Goal: Transaction & Acquisition: Purchase product/service

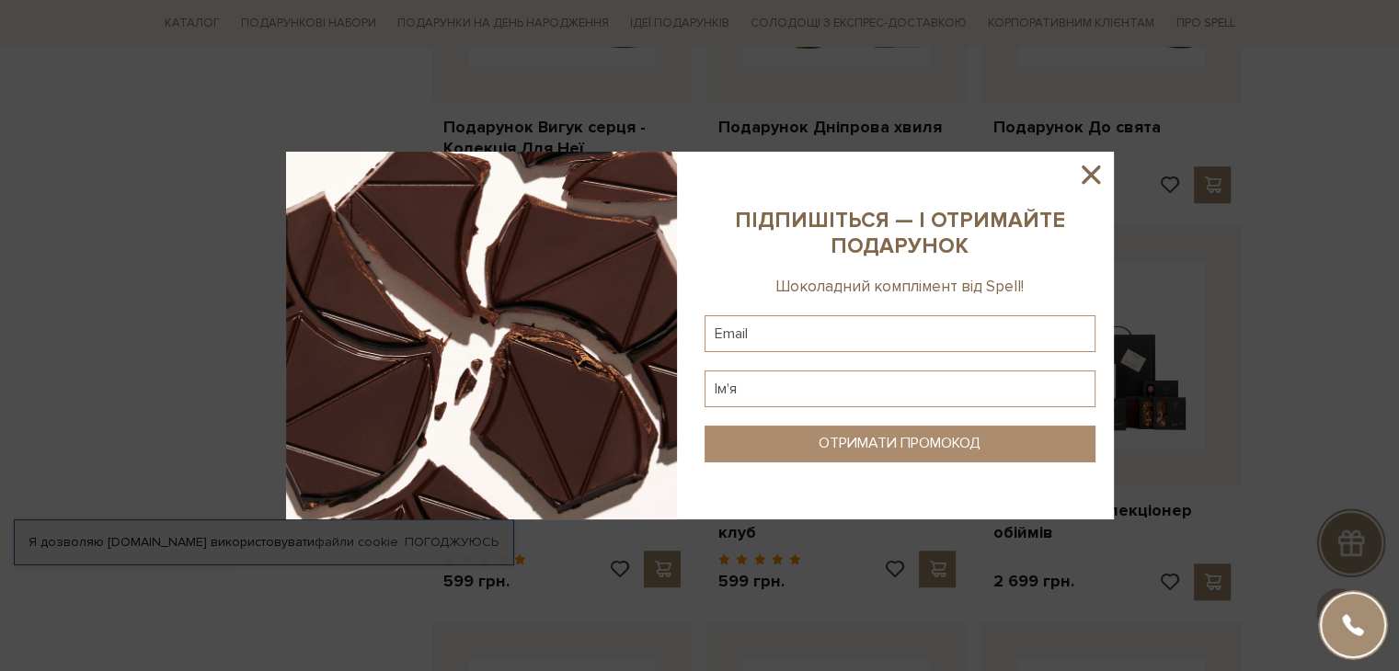
scroll to position [1251, 0]
click at [1088, 180] on icon at bounding box center [1090, 174] width 31 height 31
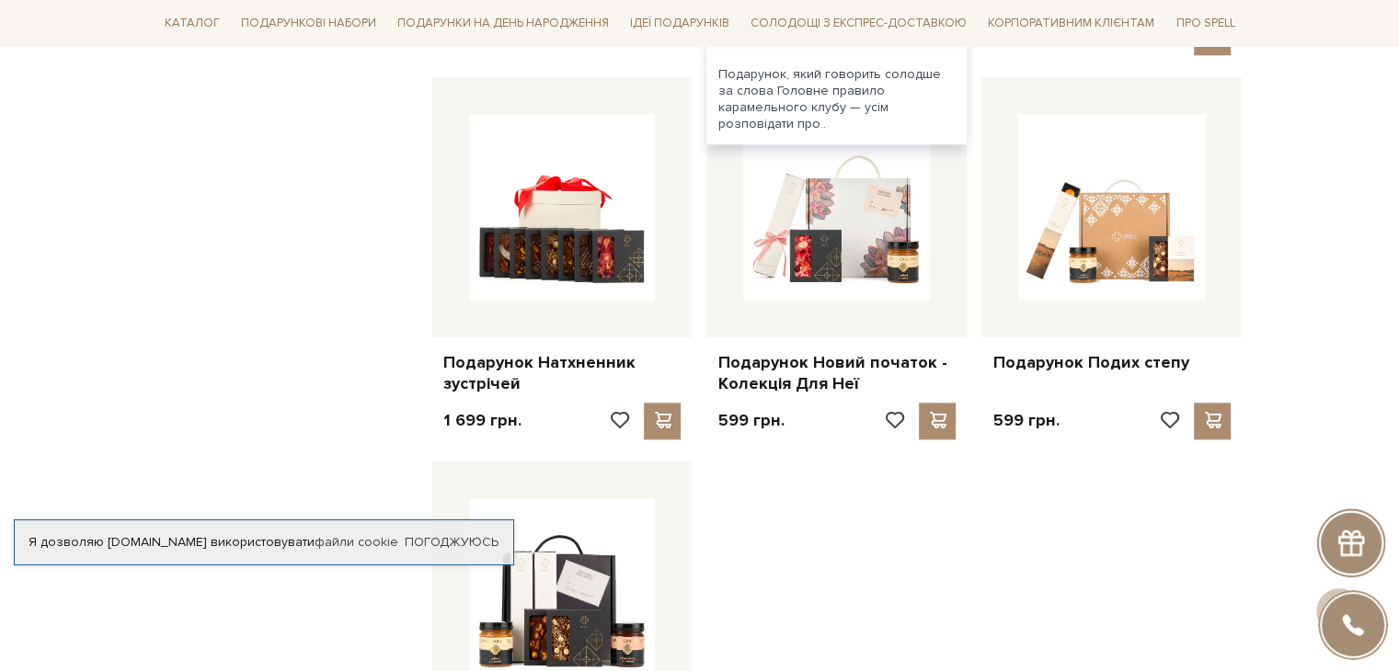
scroll to position [1794, 0]
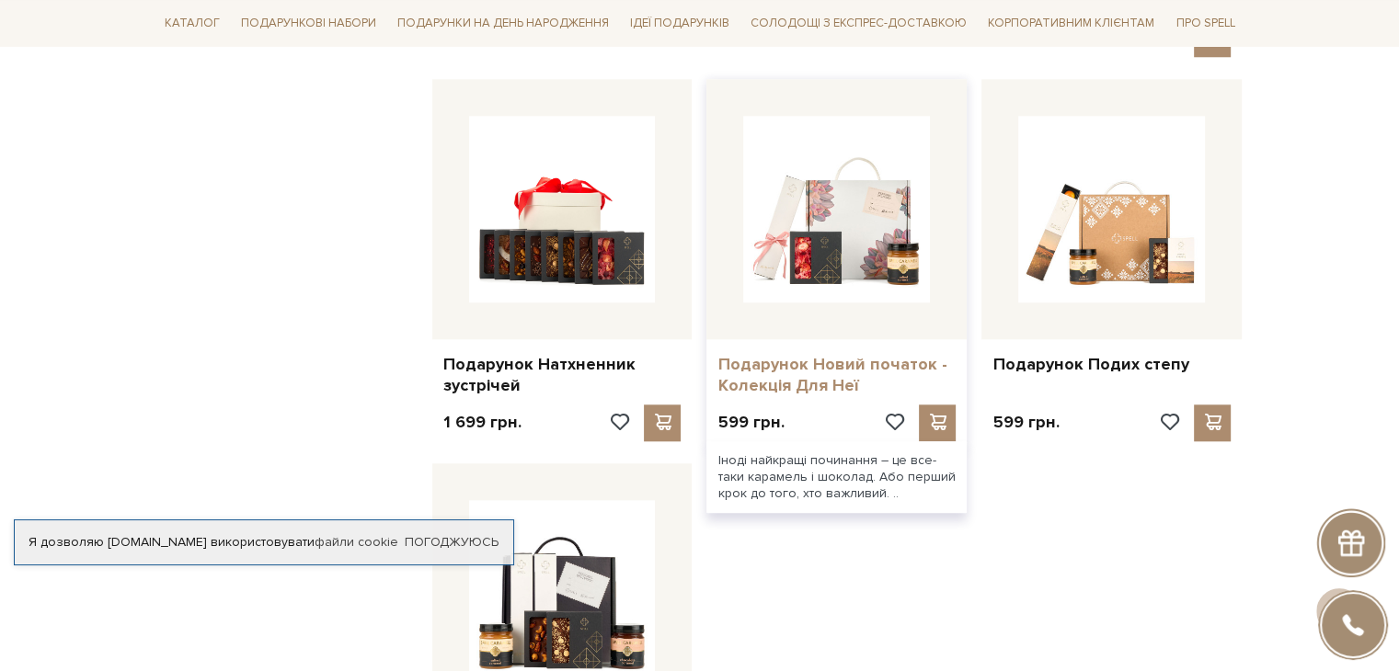
click at [836, 371] on link "Подарунок Новий початок - Колекція Для Неї" at bounding box center [836, 375] width 238 height 43
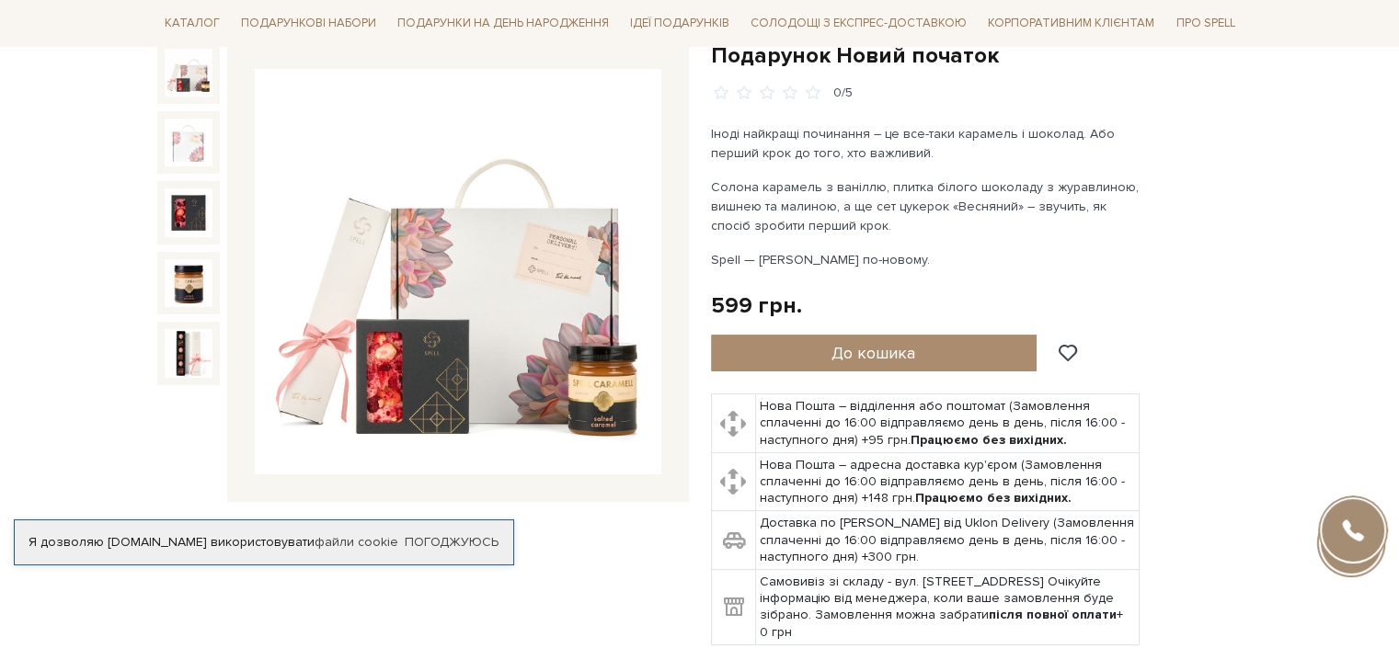
scroll to position [166, 0]
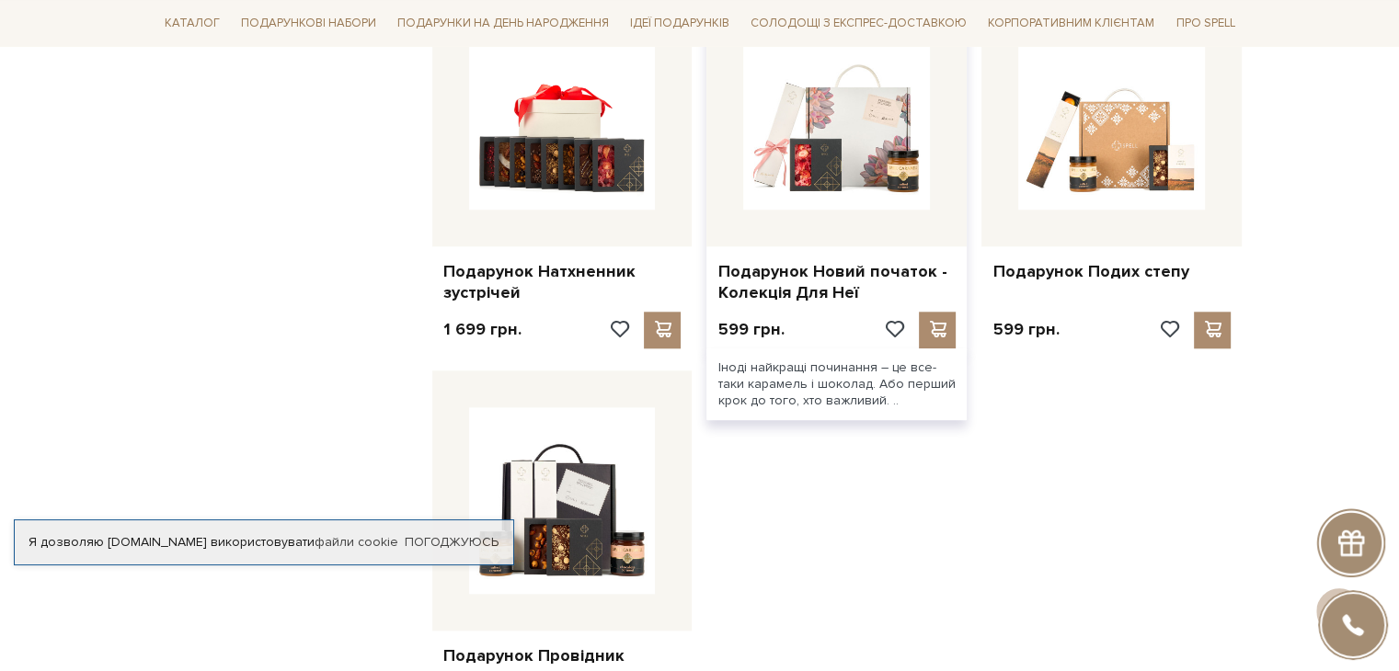
scroll to position [1886, 0]
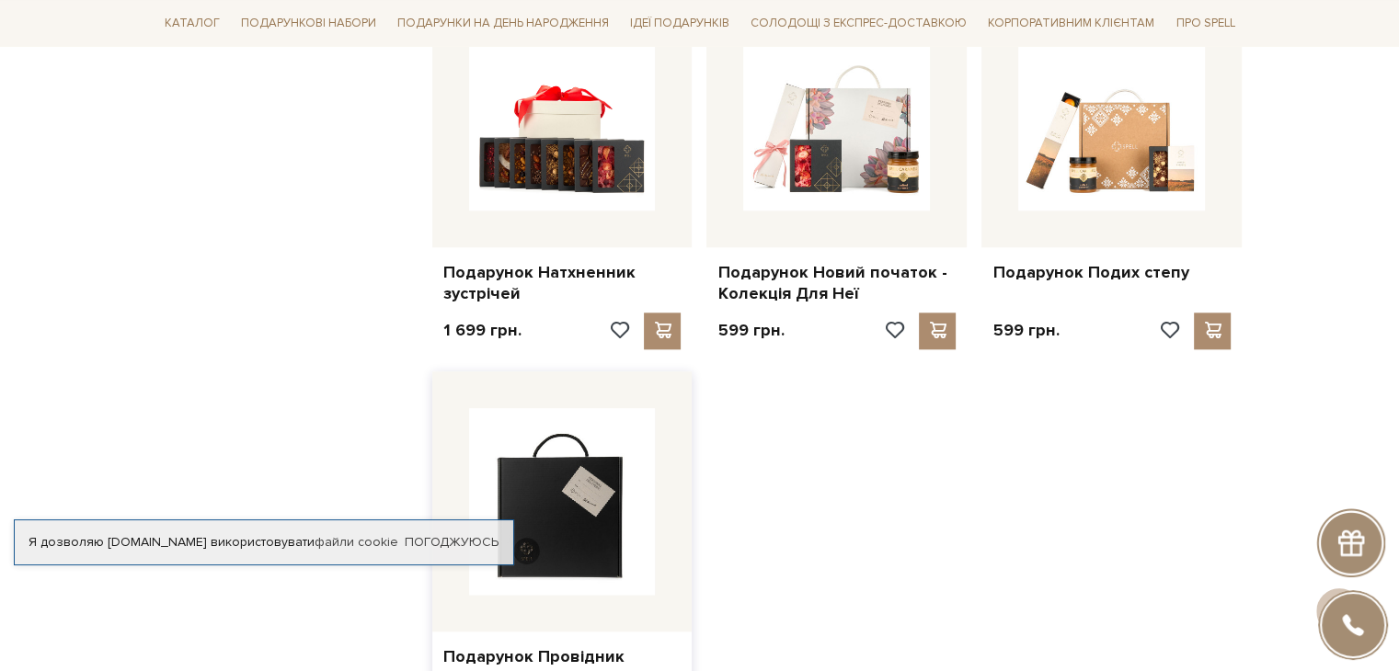
click at [627, 485] on img at bounding box center [562, 501] width 187 height 187
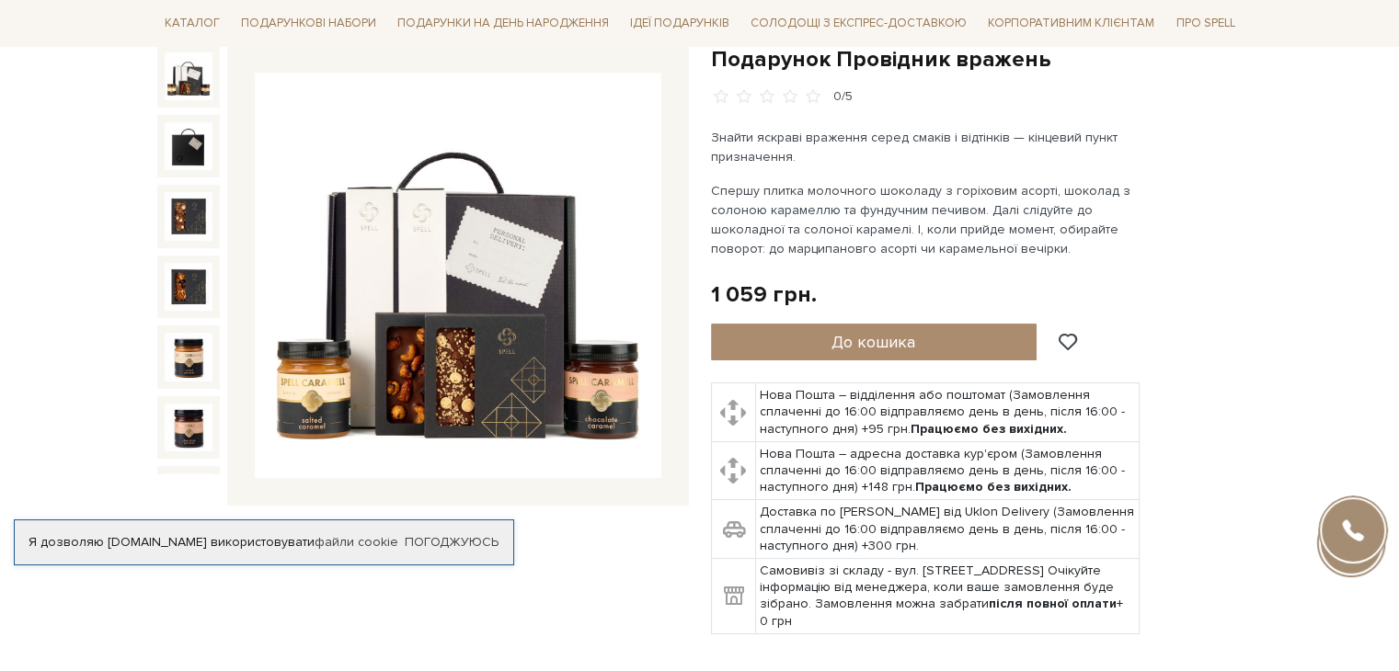
scroll to position [206, 0]
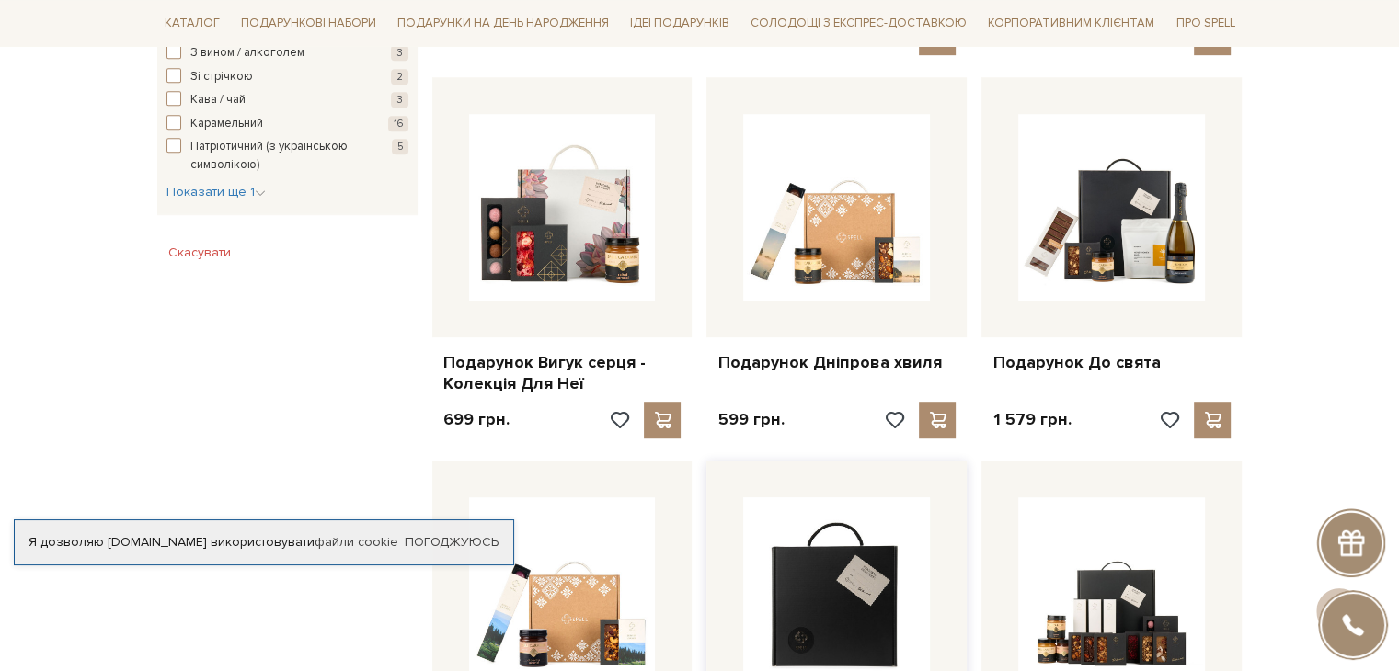
scroll to position [969, 0]
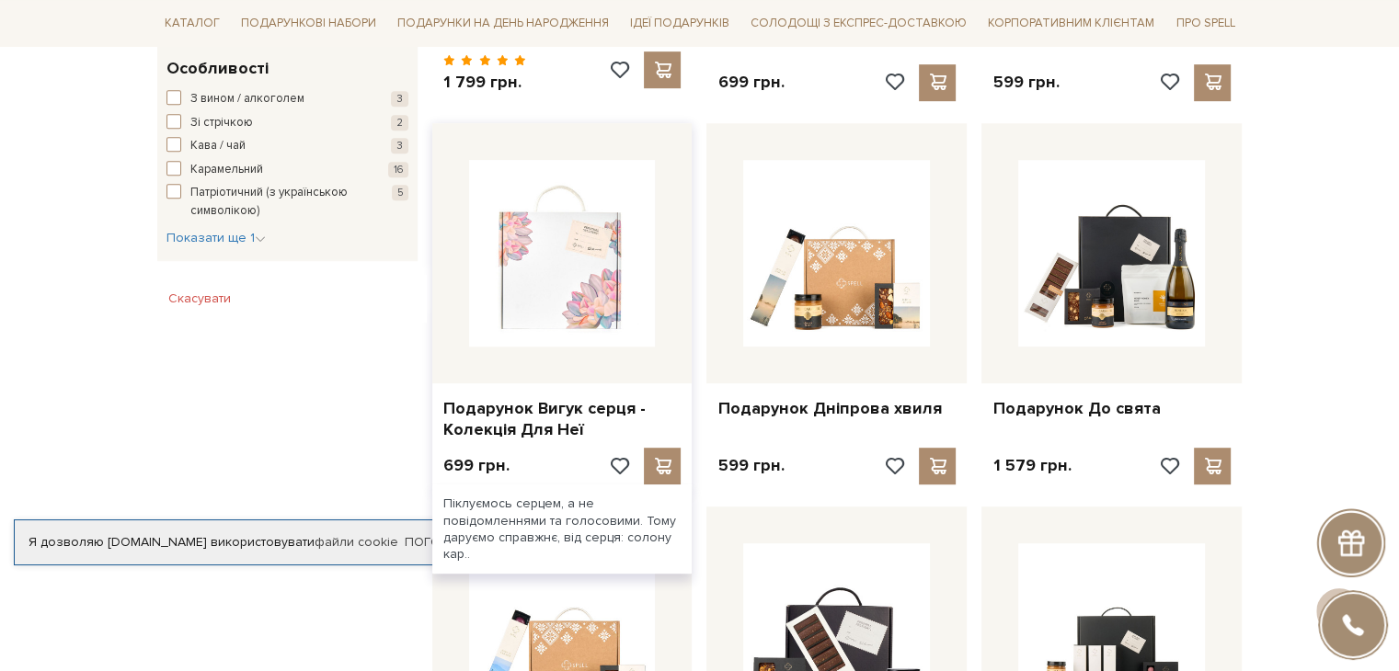
click at [563, 273] on img at bounding box center [562, 253] width 187 height 187
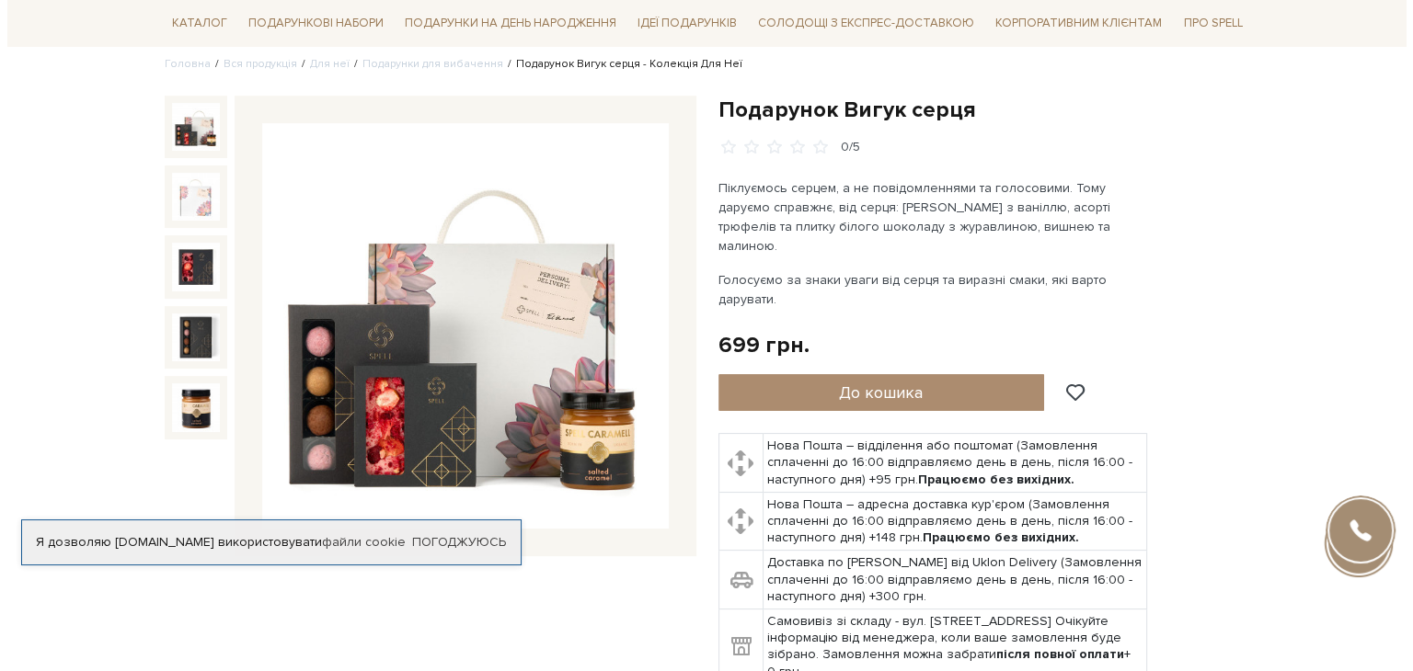
scroll to position [156, 0]
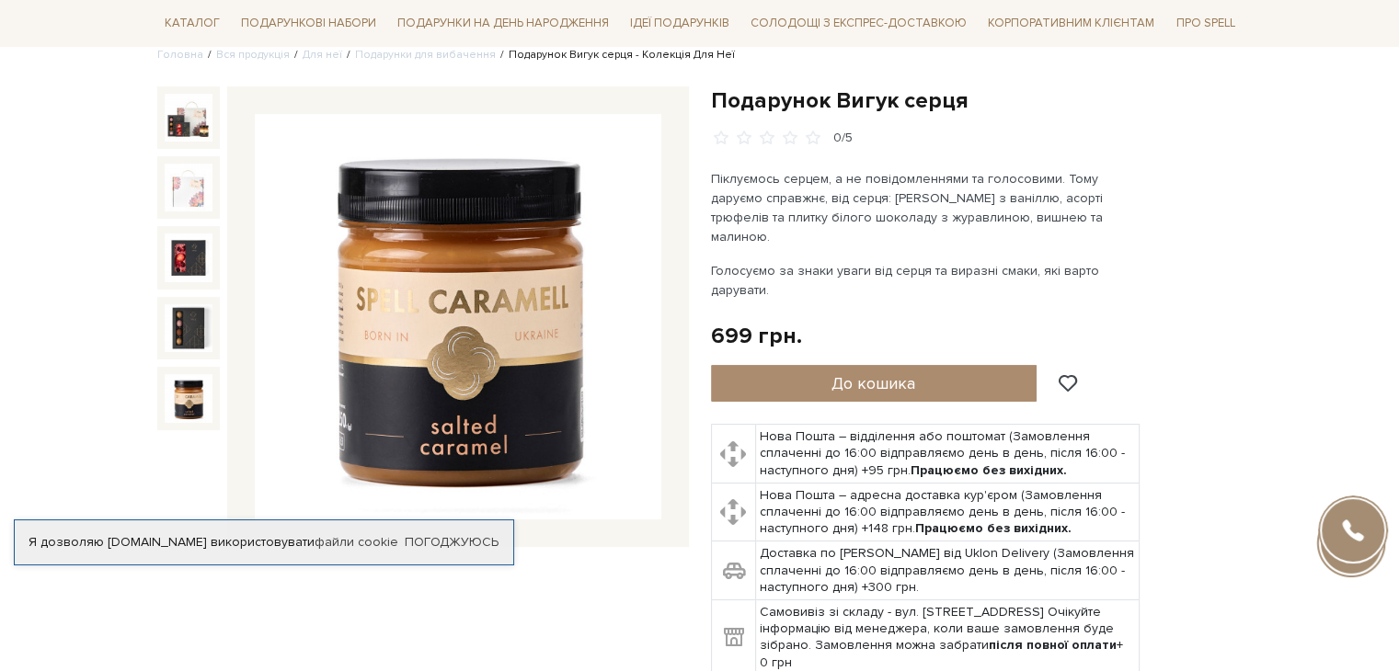
click at [919, 365] on button "До кошика" at bounding box center [874, 383] width 327 height 37
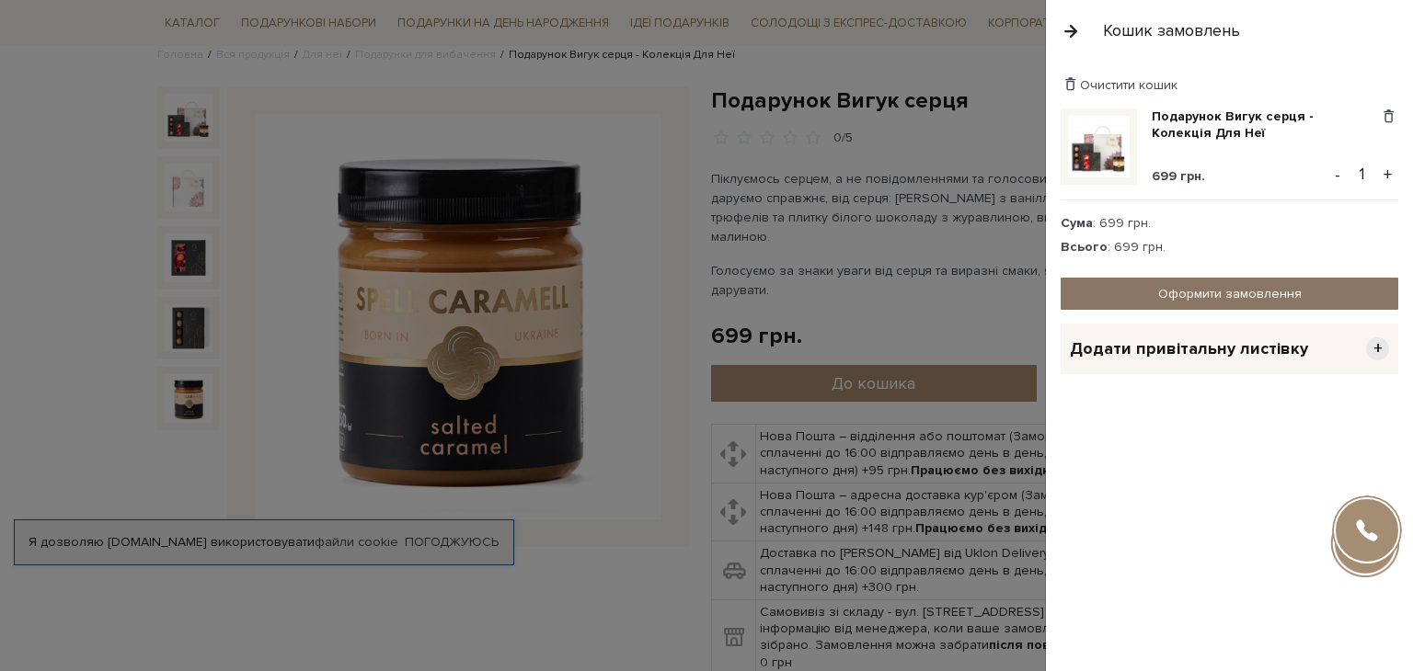
click at [1221, 295] on link "Оформити замовлення" at bounding box center [1230, 294] width 338 height 32
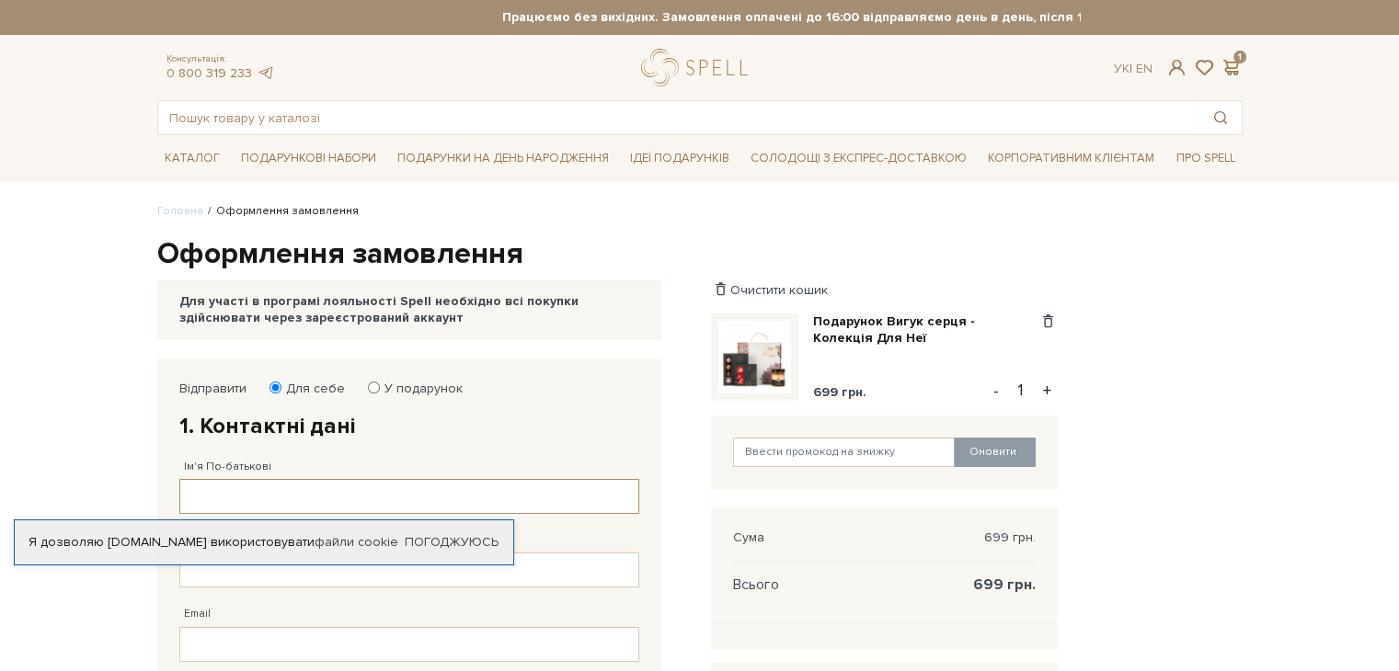
click at [406, 494] on input "Ім'я По-батькові" at bounding box center [409, 496] width 460 height 35
click at [155, 351] on div "Оформлення замовлення Для участі в програмі лояльності Spell необхідно всі поку…" at bounding box center [699, 679] width 1107 height 889
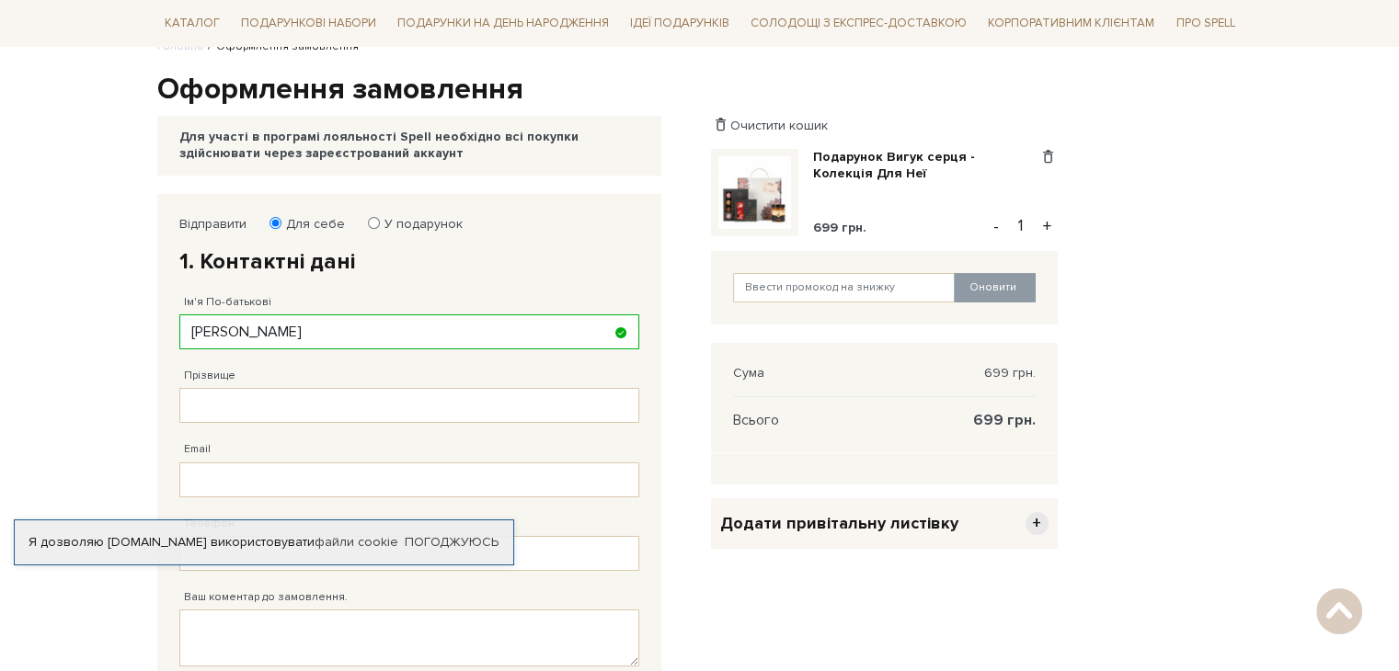
scroll to position [166, 0]
click at [361, 415] on input "Прізвище" at bounding box center [409, 404] width 460 height 35
click at [348, 326] on input "[PERSON_NAME]" at bounding box center [409, 331] width 460 height 35
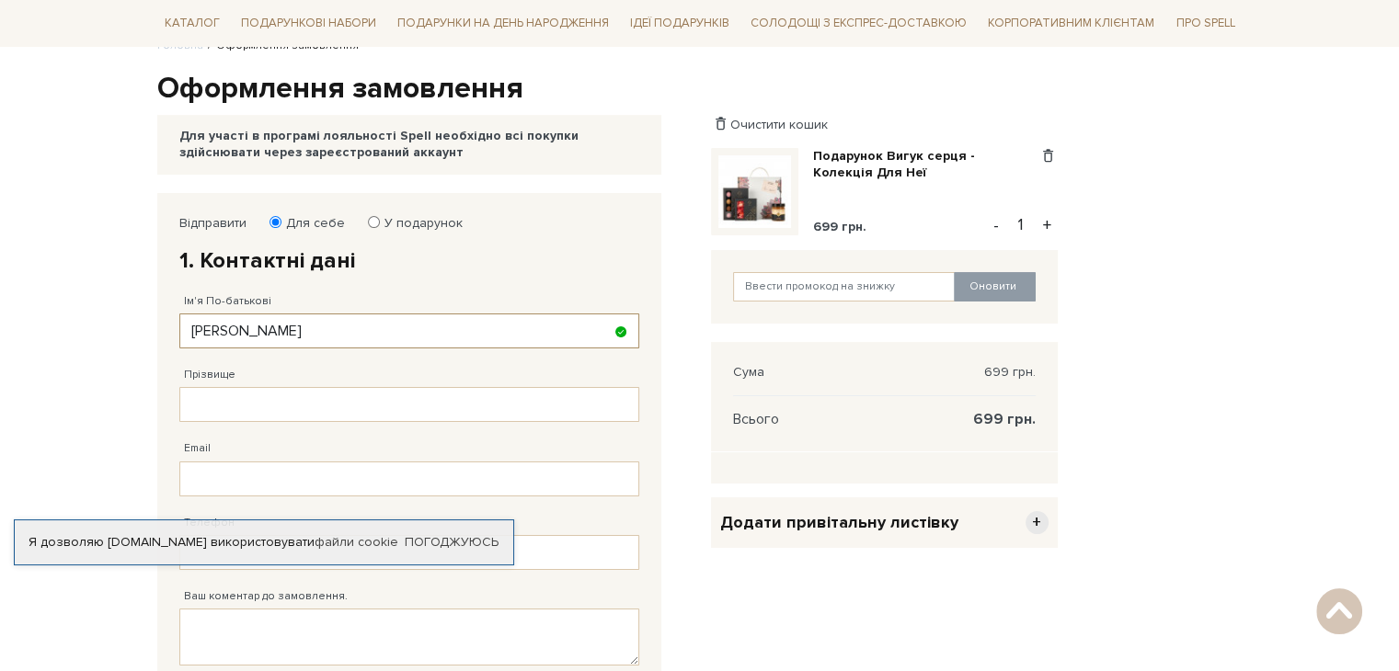
type input "[PERSON_NAME]"
click at [339, 401] on input "Прізвище" at bounding box center [409, 404] width 460 height 35
type input "[PERSON_NAME]"
click at [272, 479] on input "Email" at bounding box center [409, 479] width 460 height 35
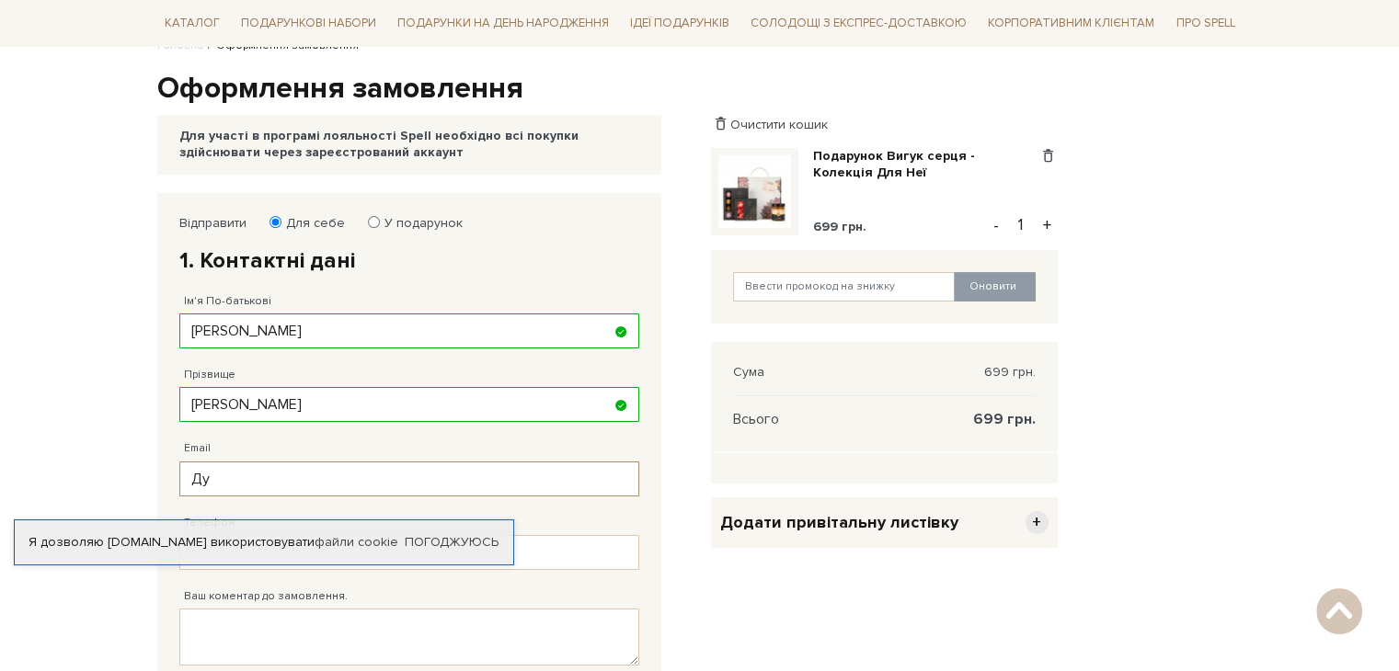
type input "Д"
type input "д"
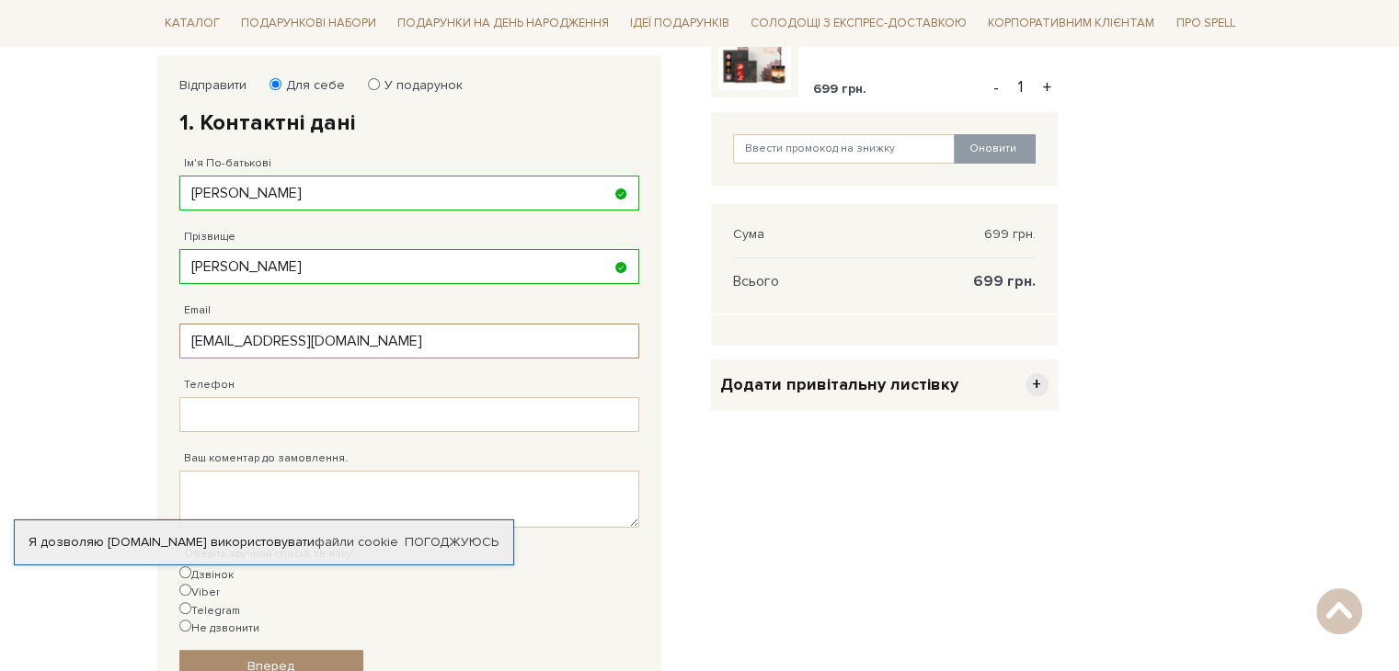
scroll to position [304, 0]
type input "[EMAIL_ADDRESS][DOMAIN_NAME]"
click at [393, 407] on input "Телефон" at bounding box center [409, 413] width 460 height 35
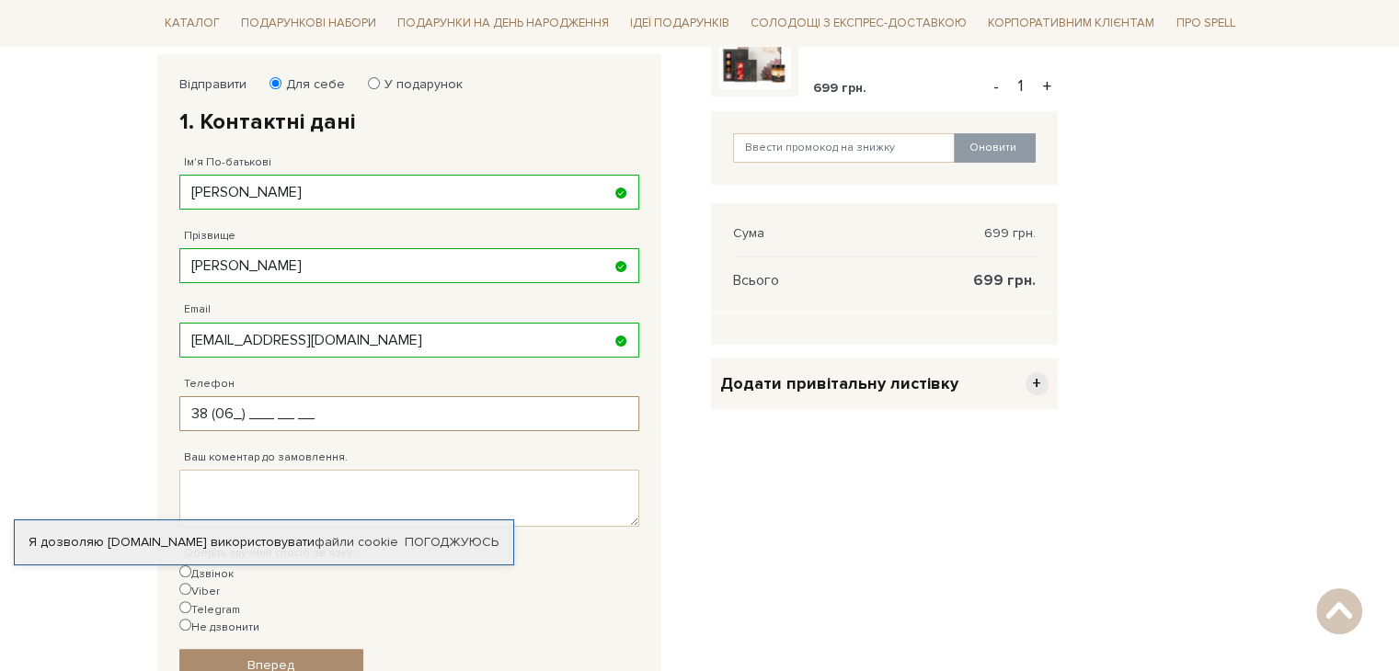
type input "38 (0__) ___ __ __"
click at [140, 451] on body "Подарункові набори SALE Корпоративним клієнтам Доставка і оплата Консультація: …" at bounding box center [699, 388] width 1399 height 1384
click at [235, 412] on input "38 (0__) ___ __ __" at bounding box center [409, 413] width 460 height 35
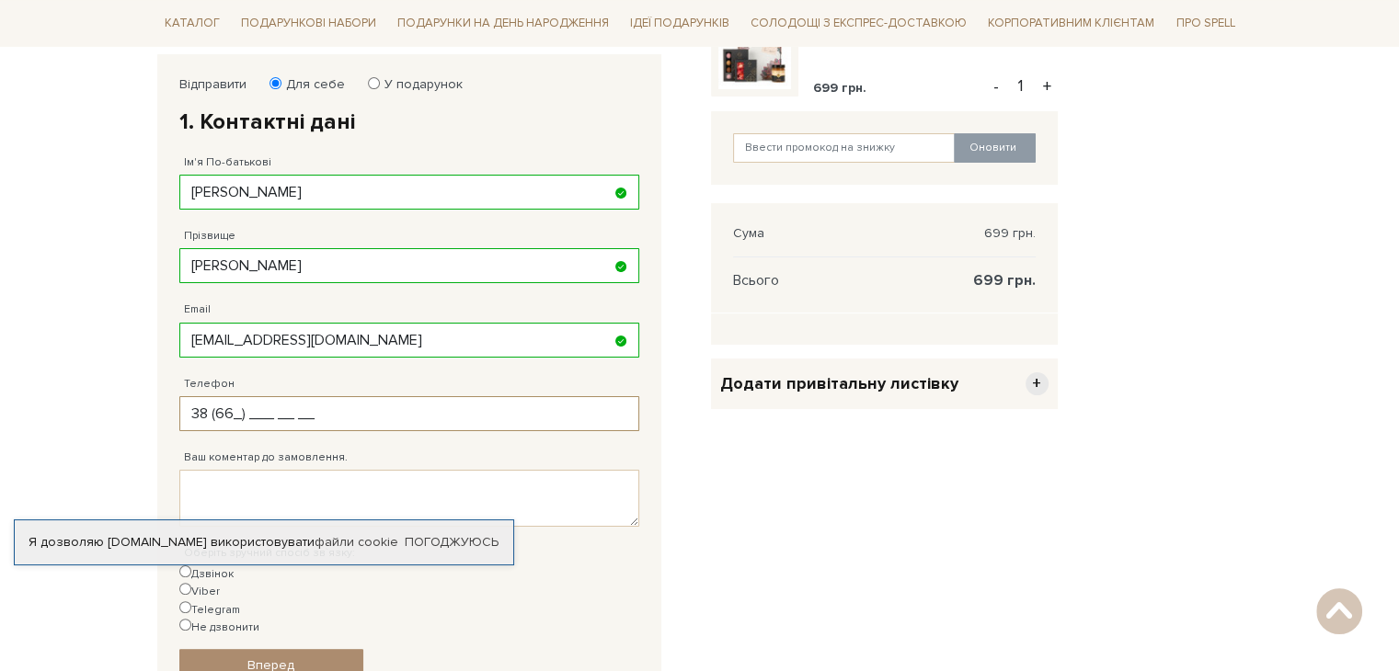
type input "38 (6__) ___ __ __"
type input "[PHONE_NUMBER]"
click at [291, 483] on textarea "Ваш коментар до замовлення." at bounding box center [409, 498] width 460 height 57
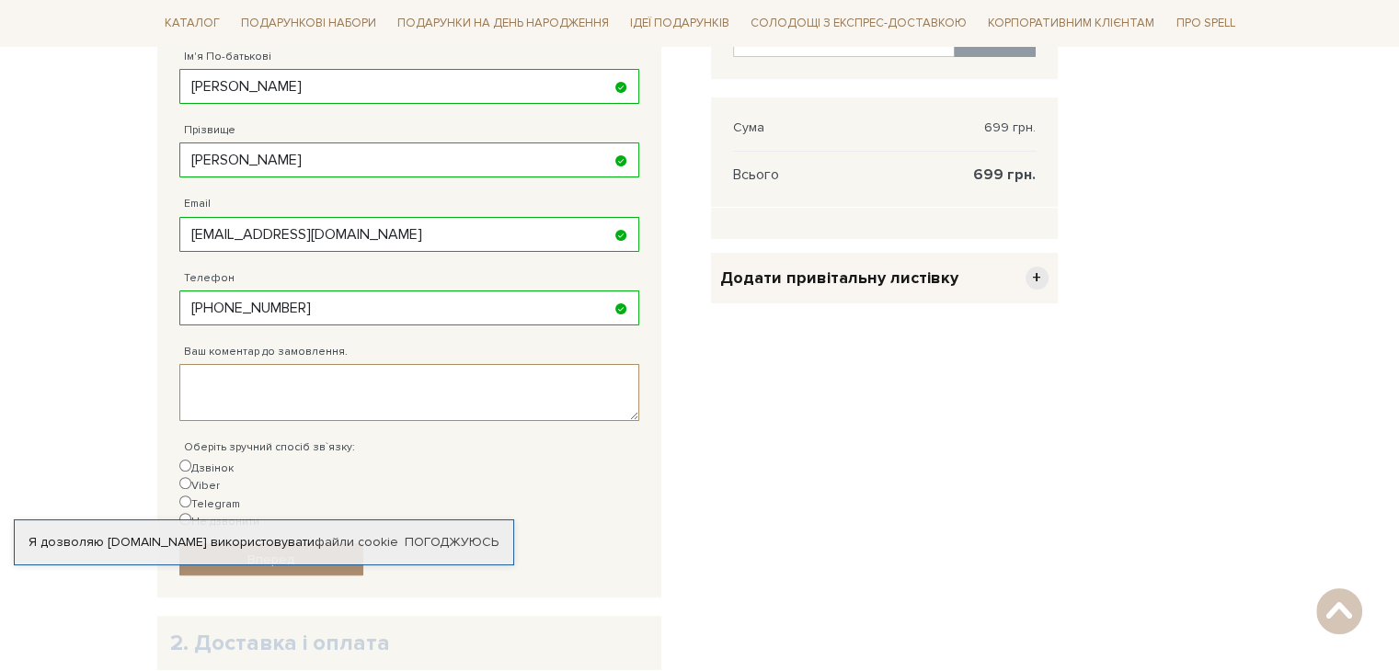
scroll to position [411, 0]
click at [240, 495] on label "Telegram" at bounding box center [209, 503] width 61 height 17
click at [191, 495] on input "Telegram" at bounding box center [185, 501] width 12 height 12
radio input "true"
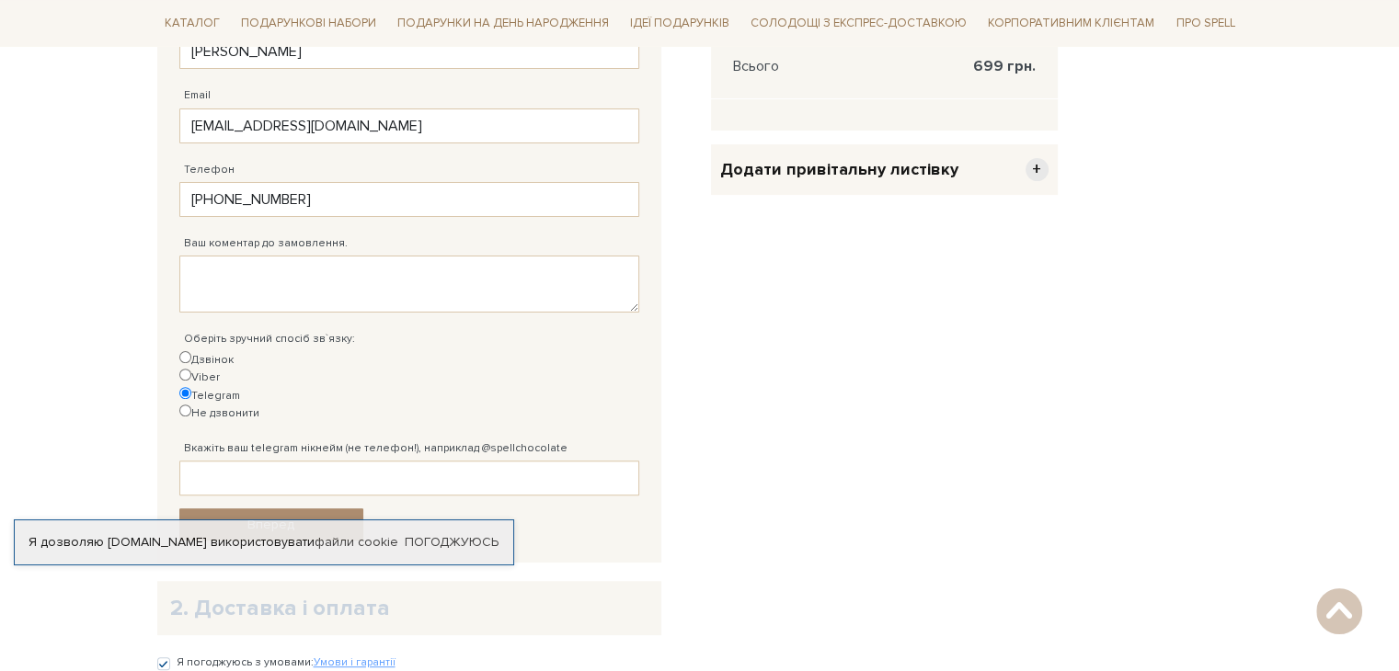
scroll to position [533, 0]
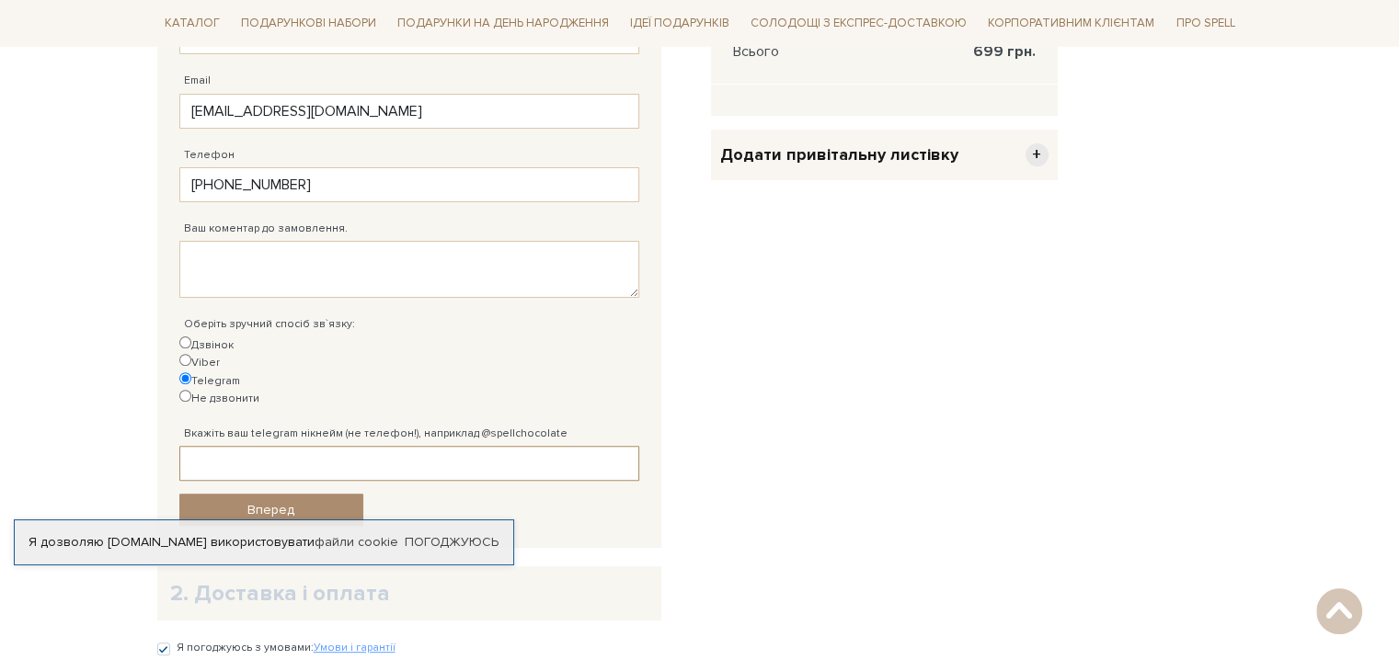
click at [355, 446] on input "Вкажіть ваш telegram нікнейм (не телефон!), наприклад @spellchocolate" at bounding box center [409, 463] width 460 height 35
